Goal: Information Seeking & Learning: Learn about a topic

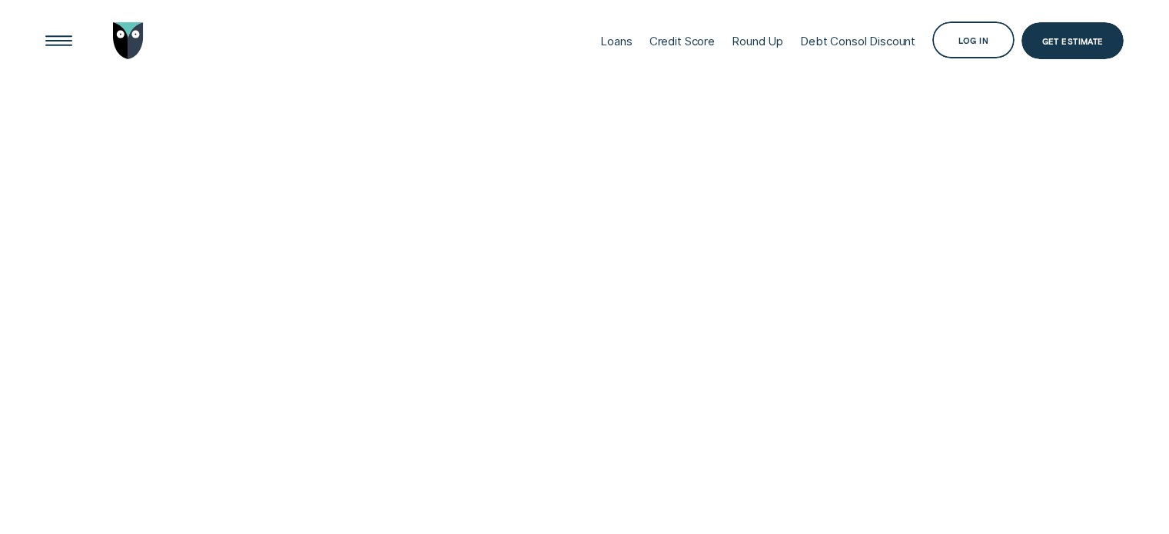
scroll to position [1345, 0]
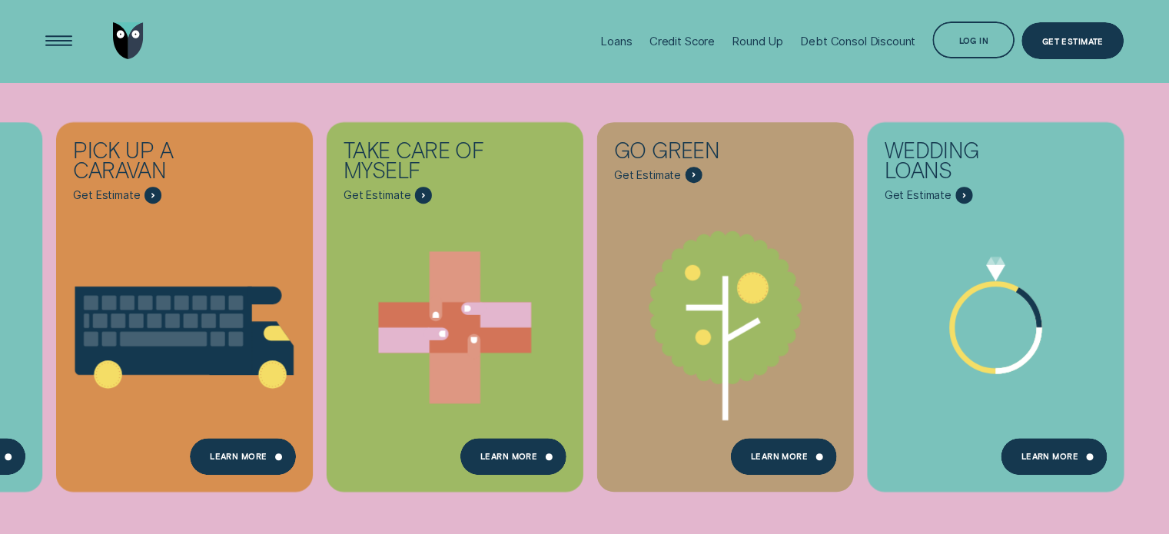
scroll to position [561, 0]
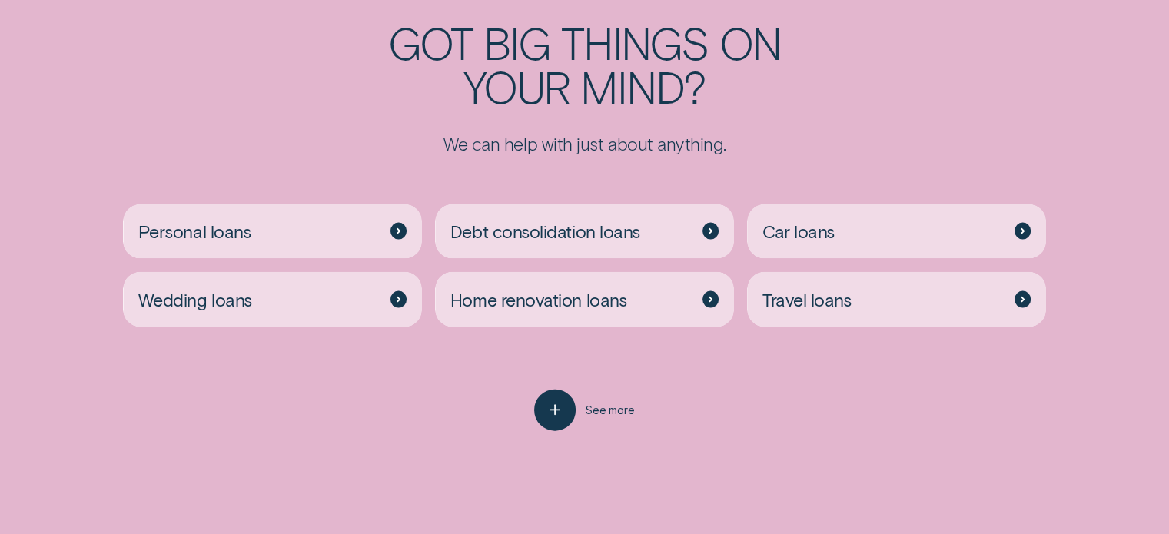
scroll to position [3280, 0]
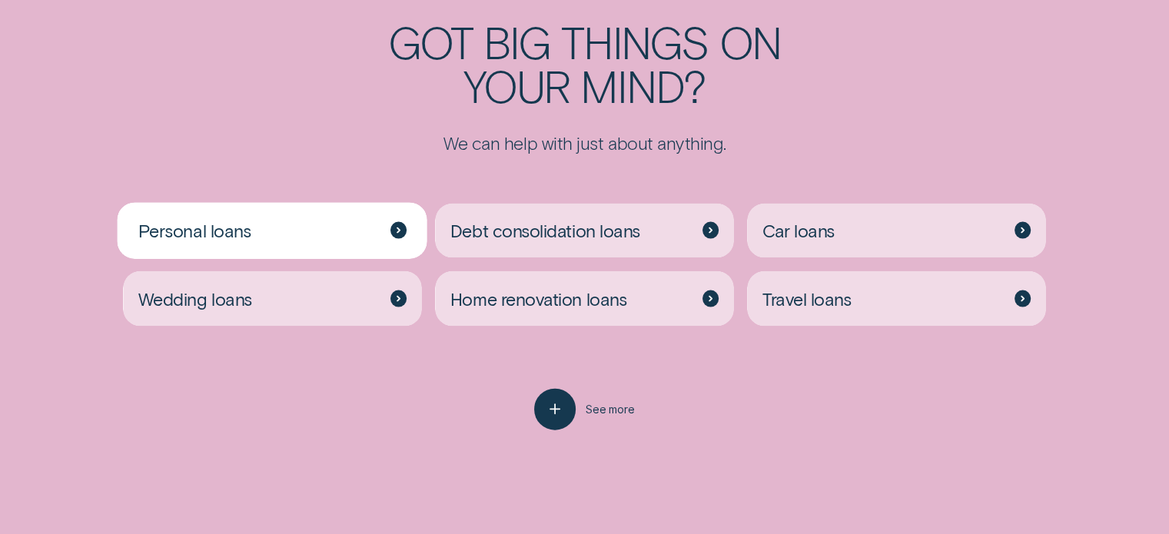
click at [375, 221] on div "Personal loans" at bounding box center [272, 231] width 298 height 55
